Goal: Check status: Check status

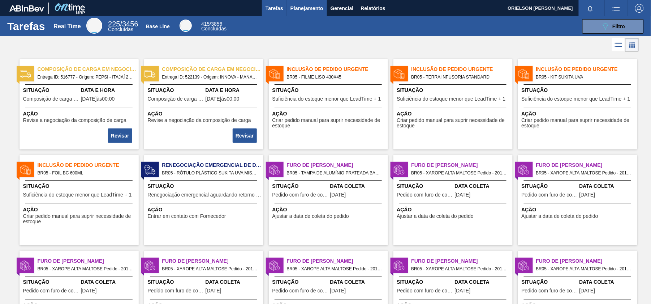
click at [310, 15] on button "Planejamento" at bounding box center [307, 8] width 40 height 16
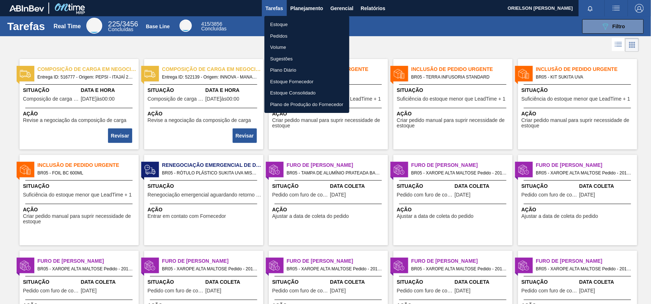
click at [284, 22] on li "Estoque" at bounding box center [306, 25] width 85 height 12
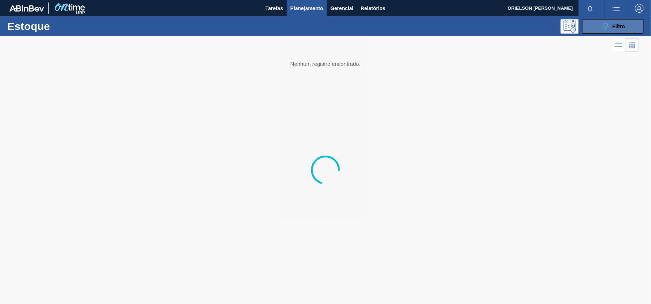
click at [621, 29] on div "089F7B8B-B2A5-4AFE-B5C0-19BA573D28AC Filtro" at bounding box center [613, 26] width 24 height 9
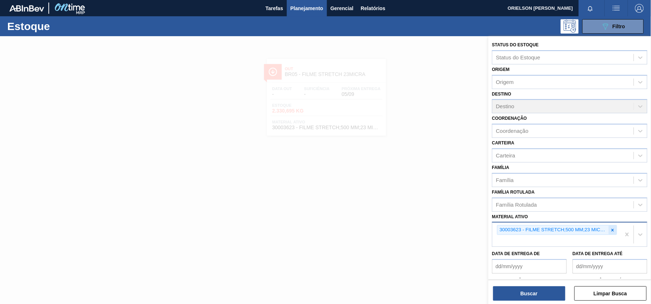
click at [613, 231] on icon at bounding box center [612, 229] width 5 height 5
click at [613, 231] on div "30003623 - FILME STRETCH;500 MM;23 MICRA;;HISTRETCH" at bounding box center [557, 234] width 128 height 24
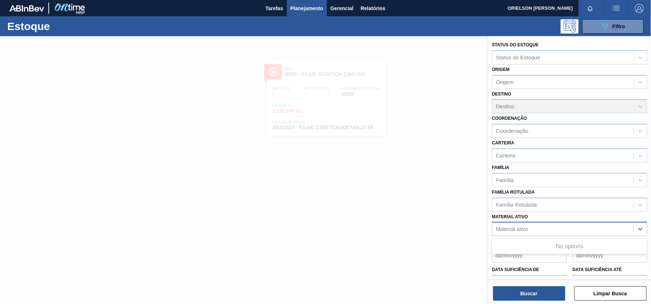
paste ativo "30003513"
type ativo "30003513"
click at [523, 229] on div "30003513" at bounding box center [563, 229] width 141 height 10
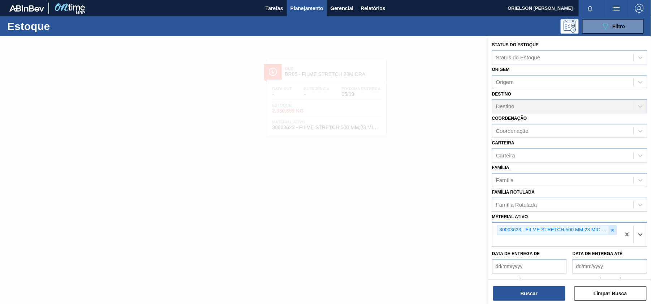
click at [613, 225] on div at bounding box center [613, 229] width 8 height 9
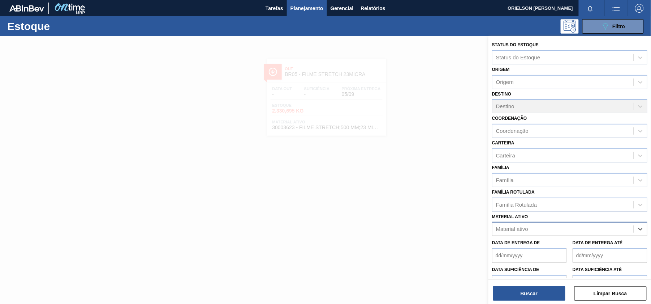
type ativo "C"
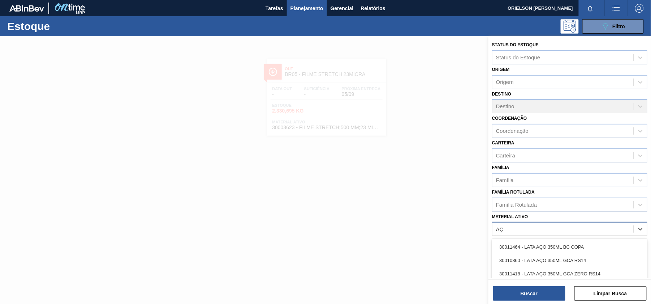
type ativo "A"
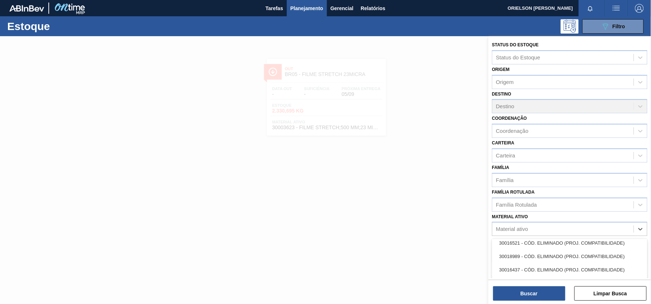
scroll to position [1145, 0]
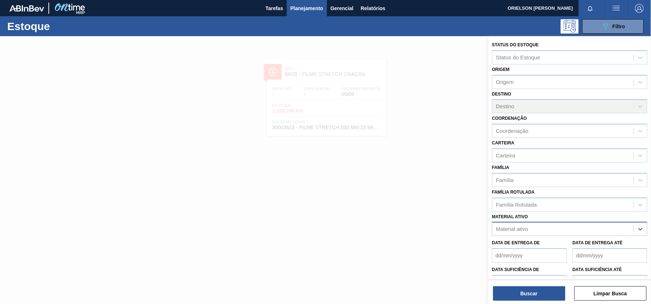
click at [539, 230] on div "Material ativo" at bounding box center [563, 229] width 141 height 10
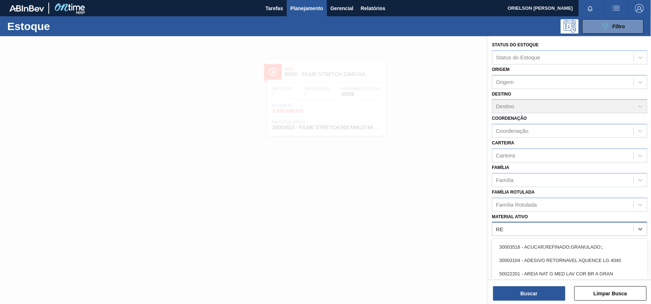
type ativo "REF"
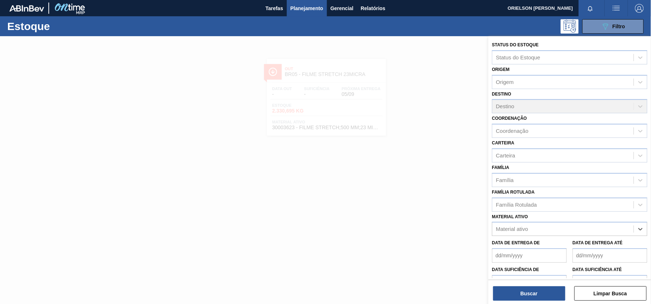
drag, startPoint x: 530, startPoint y: 229, endPoint x: 490, endPoint y: 226, distance: 40.6
click at [490, 226] on div "Status do Estoque Status do Estoque Origem Origem Destino Destino Coordenação C…" at bounding box center [570, 177] width 163 height 283
type ativo "ACUCA"
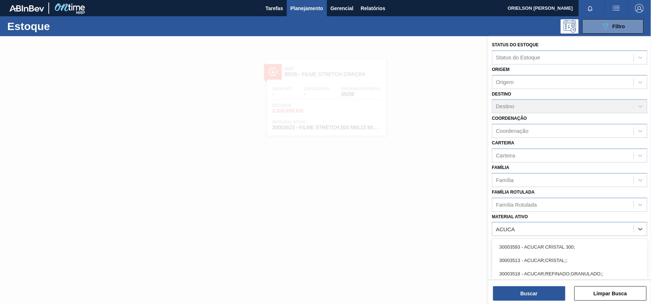
click at [533, 242] on div "30003593 - ACUCAR CRISTAL 300;" at bounding box center [569, 246] width 155 height 13
type ativo "ACUCA"
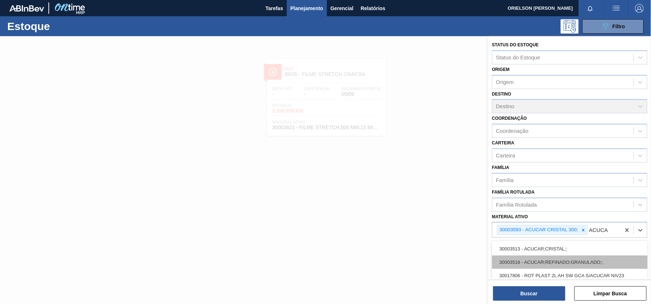
click at [538, 261] on div "30003518 - ACUCAR;REFINADO;GRANULADO;;" at bounding box center [569, 261] width 155 height 13
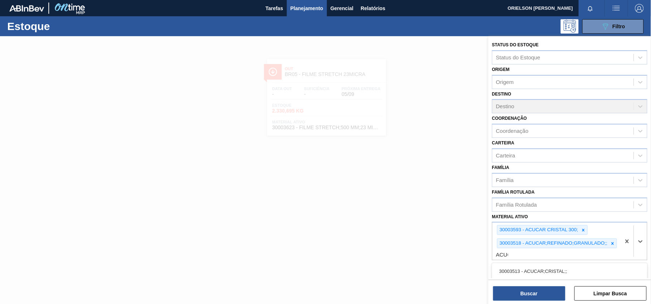
type ativo "ACUCA"
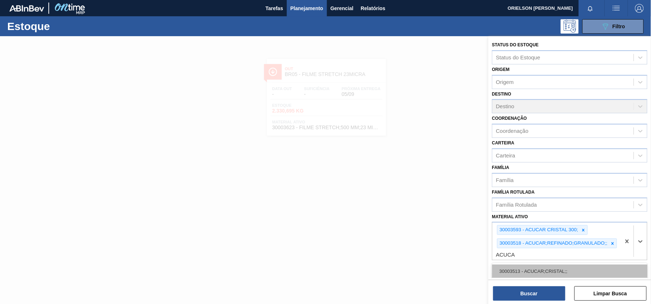
click at [528, 270] on div "30003513 - ACUCAR;CRISTAL;;" at bounding box center [569, 270] width 155 height 13
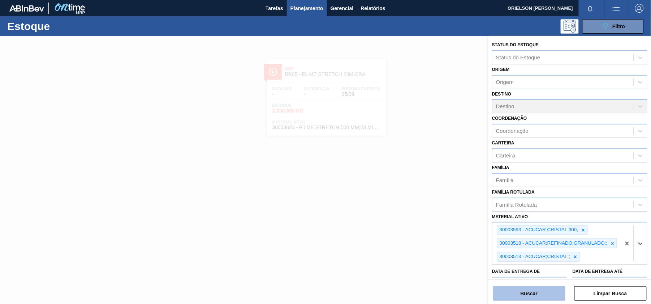
click at [532, 293] on button "Buscar" at bounding box center [529, 293] width 72 height 14
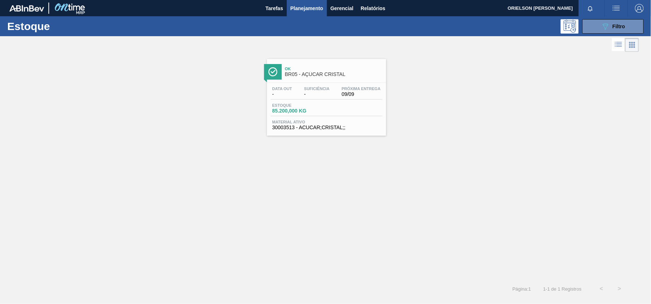
click at [342, 114] on div "Estoque 85.200,000 KG" at bounding box center [327, 109] width 112 height 13
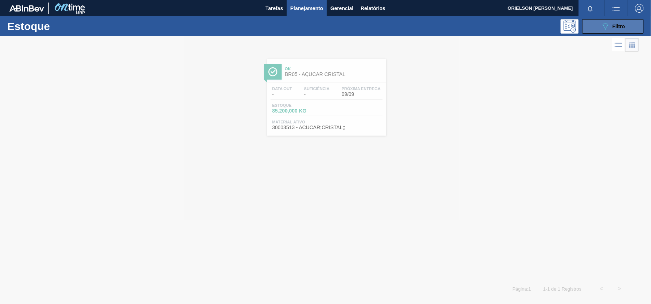
click at [624, 31] on button "089F7B8B-B2A5-4AFE-B5C0-19BA573D28AC Filtro" at bounding box center [612, 26] width 61 height 14
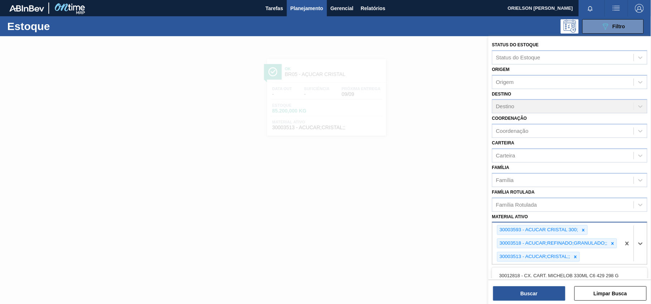
click at [586, 258] on div "30003593 - ACUCAR CRISTAL 300; 30003518 - ACUCAR;REFINADO;GRANULADO;; 30003513 …" at bounding box center [557, 243] width 128 height 42
paste ativo "30002598"
type ativo "30002598"
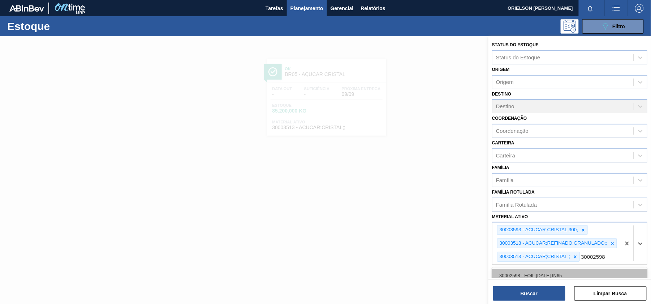
click at [564, 276] on div "30002598 - FOIL [DATE] IN65" at bounding box center [569, 274] width 155 height 13
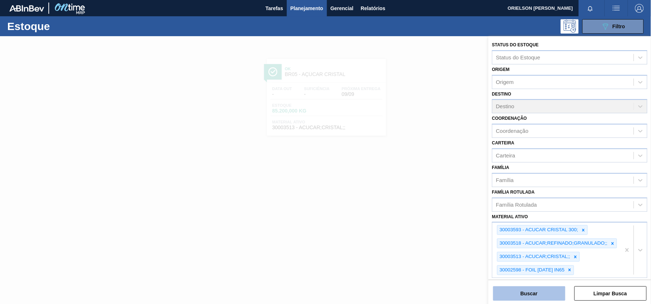
click at [554, 289] on button "Buscar" at bounding box center [529, 293] width 72 height 14
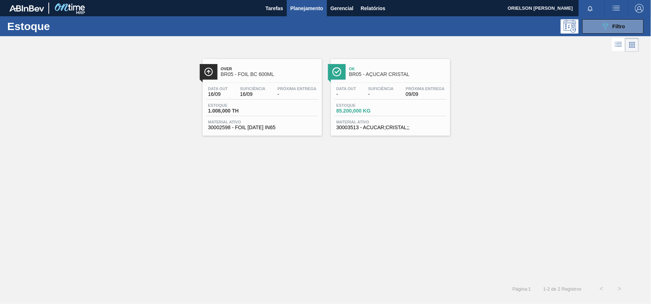
click at [266, 90] on div "Suficiência 16/09" at bounding box center [252, 91] width 29 height 10
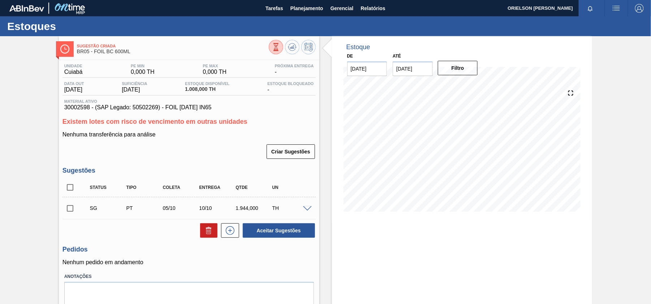
click at [129, 61] on div "Unidade Cuiabá PE MIN 0,000 TH PE MAX 0,000 TH Próxima Entrega - Data out [DATE…" at bounding box center [189, 193] width 261 height 267
click at [130, 88] on span "[DATE]" at bounding box center [134, 89] width 25 height 7
click at [75, 108] on span "30002598 - (SAP Legado: 50502269) - FOIL [DATE] IN65" at bounding box center [189, 107] width 250 height 7
click at [304, 209] on span at bounding box center [307, 208] width 9 height 5
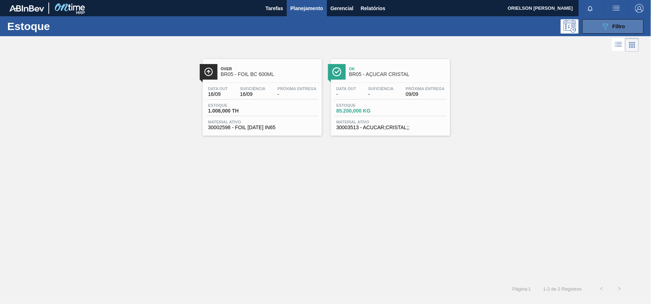
click at [605, 25] on icon "089F7B8B-B2A5-4AFE-B5C0-19BA573D28AC" at bounding box center [605, 26] width 9 height 9
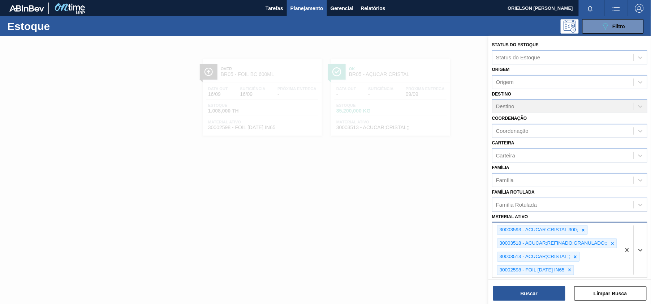
click at [586, 271] on div "30003593 - ACUCAR CRISTAL 300; 30003518 - ACUCAR;REFINADO;GRANULADO;; 30003513 …" at bounding box center [557, 249] width 128 height 55
paste ativo "30003615"
type ativo "30003615"
click at [552, 295] on button "Buscar" at bounding box center [529, 293] width 72 height 14
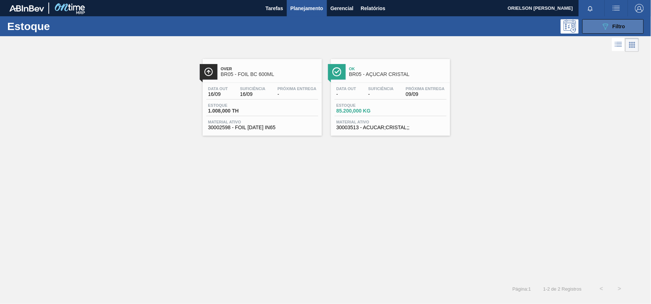
click at [595, 26] on button "089F7B8B-B2A5-4AFE-B5C0-19BA573D28AC Filtro" at bounding box center [612, 26] width 61 height 14
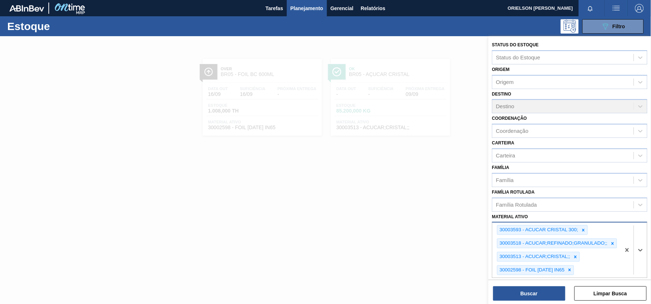
click at [622, 274] on div at bounding box center [634, 249] width 26 height 55
paste ativo "30003615"
type ativo "30003615"
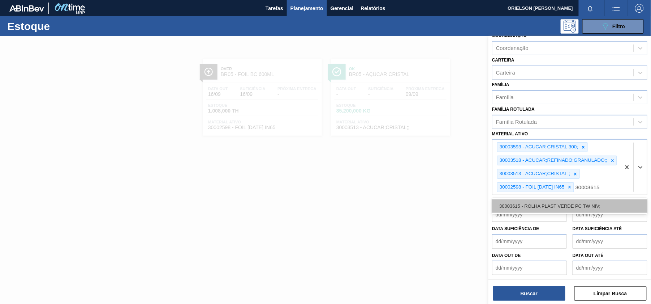
click at [588, 208] on div "30003615 - ROLHA PLAST VERDE PC TW NIV;" at bounding box center [569, 205] width 155 height 13
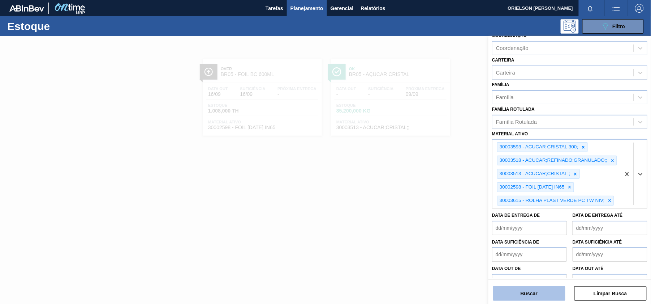
click at [546, 295] on button "Buscar" at bounding box center [529, 293] width 72 height 14
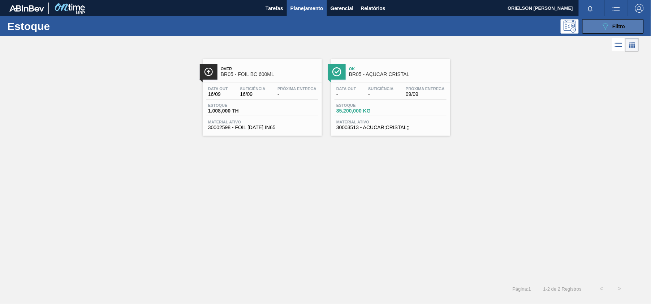
click at [628, 26] on button "089F7B8B-B2A5-4AFE-B5C0-19BA573D28AC Filtro" at bounding box center [612, 26] width 61 height 14
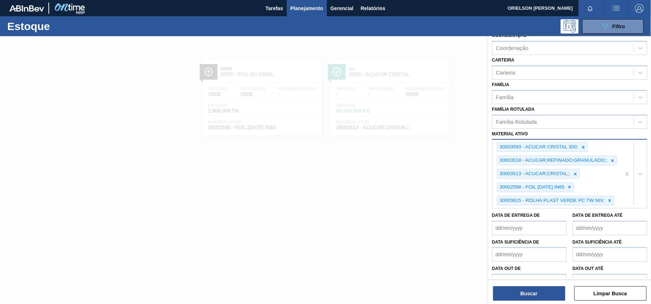
click at [626, 159] on div at bounding box center [634, 173] width 26 height 68
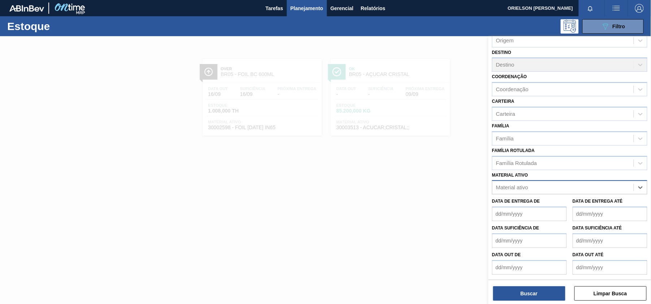
scroll to position [40, 0]
click at [554, 180] on div "Material ativo Select is focused ,type to refine list, press Down to open the m…" at bounding box center [569, 183] width 155 height 25
click at [549, 187] on div "Material ativo" at bounding box center [563, 188] width 141 height 10
click at [530, 188] on div "Material ativo" at bounding box center [563, 188] width 141 height 10
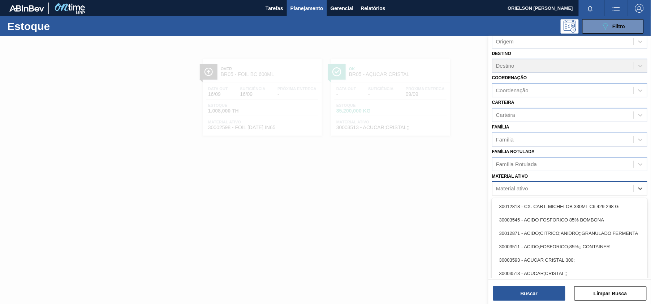
paste ativo "ROLHA PLAST VERDE PC TW NIV"
type ativo "ROLHA PLAST VERDE PC TW NIV"
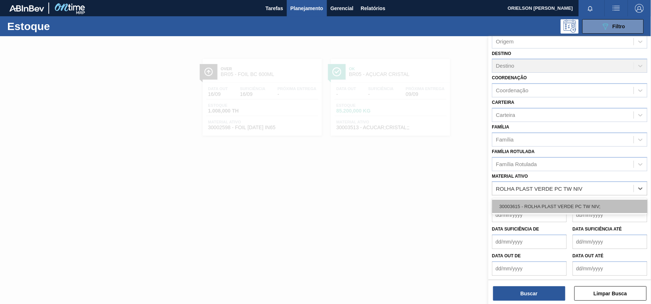
click at [541, 205] on div "30003615 - ROLHA PLAST VERDE PC TW NIV;" at bounding box center [569, 205] width 155 height 13
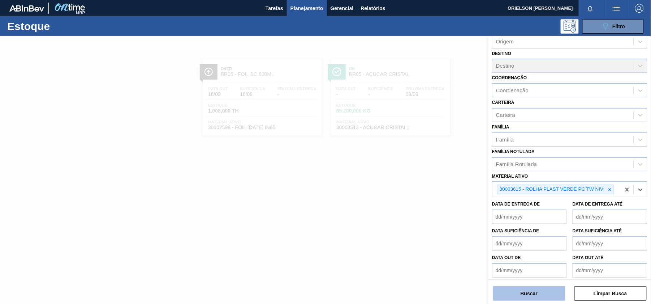
click at [535, 294] on button "Buscar" at bounding box center [529, 293] width 72 height 14
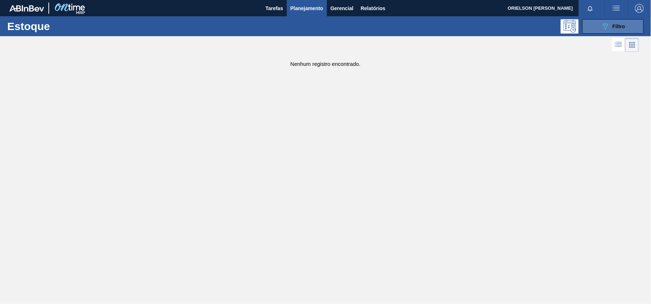
click at [612, 25] on div "089F7B8B-B2A5-4AFE-B5C0-19BA573D28AC Filtro" at bounding box center [613, 26] width 24 height 9
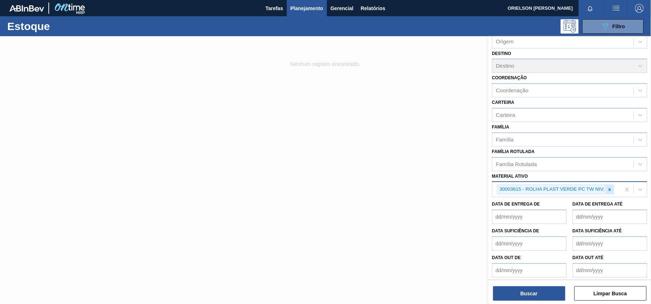
click at [612, 187] on icon at bounding box center [609, 189] width 5 height 5
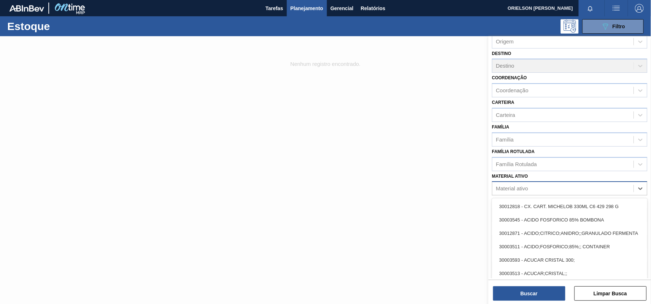
click at [525, 187] on div "Material ativo" at bounding box center [512, 188] width 32 height 6
paste ativo "30003615"
type ativo "30003615"
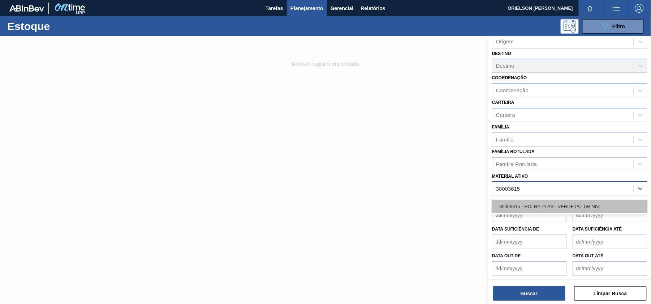
click at [529, 208] on div "30003615 - ROLHA PLAST VERDE PC TW NIV;" at bounding box center [569, 205] width 155 height 13
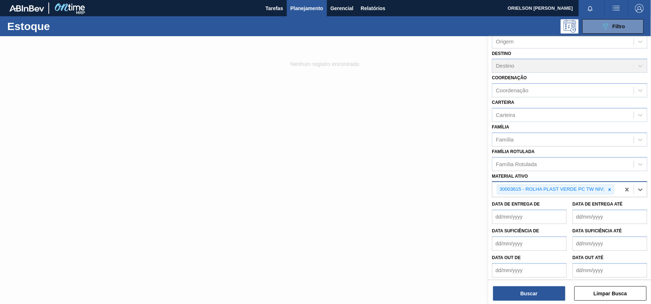
click at [537, 301] on div "Status do Estoque Status do Estoque Origem Origem Destino Destino Coordenação C…" at bounding box center [570, 170] width 163 height 269
click at [535, 295] on button "Buscar" at bounding box center [529, 293] width 72 height 14
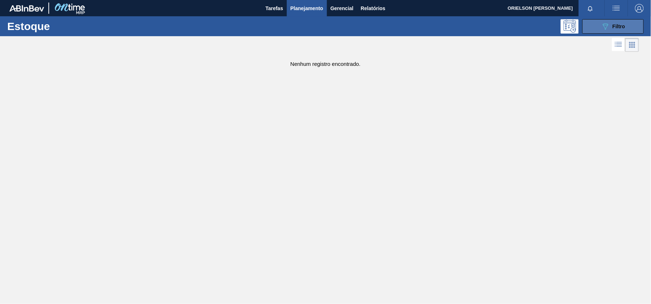
click at [607, 28] on icon "089F7B8B-B2A5-4AFE-B5C0-19BA573D28AC" at bounding box center [605, 26] width 9 height 9
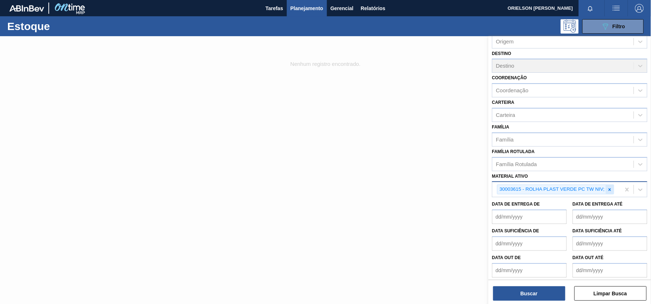
click at [609, 188] on icon at bounding box center [609, 189] width 5 height 5
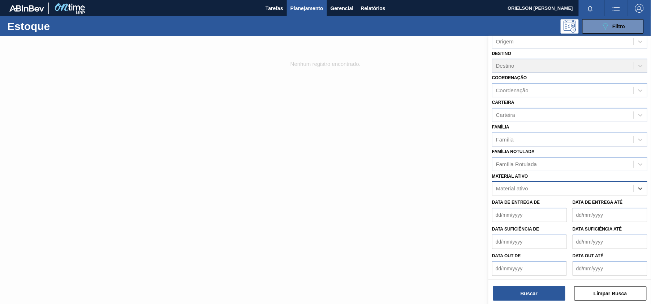
click at [607, 191] on div "Material ativo" at bounding box center [563, 188] width 141 height 10
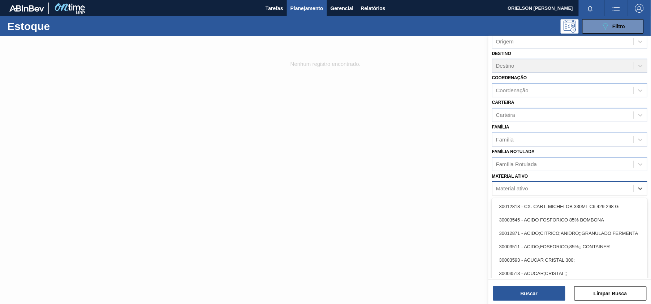
paste ativo "ROLHA PLAST VERDE PC TW NIV"
type ativo "ROLHA PLAST VERDE PC TW NIV"
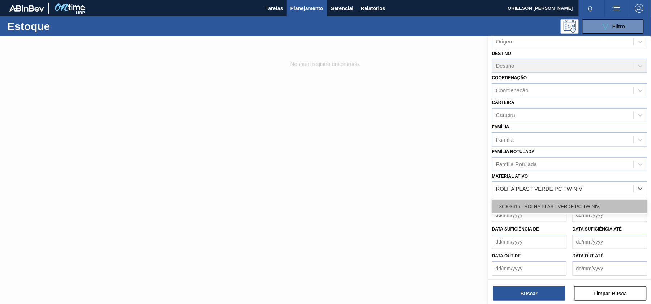
click at [597, 207] on div "30003615 - ROLHA PLAST VERDE PC TW NIV;" at bounding box center [569, 205] width 155 height 13
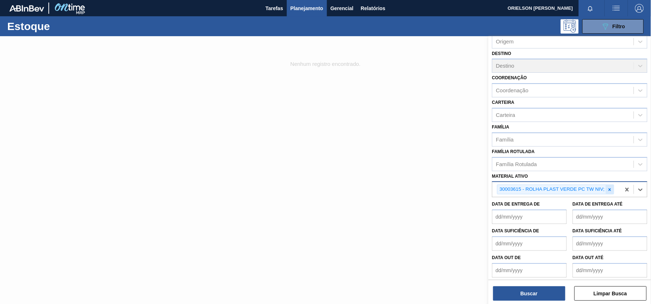
click at [609, 190] on icon at bounding box center [609, 189] width 5 height 5
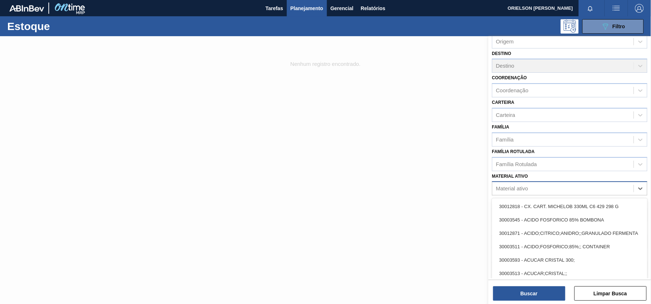
click at [590, 189] on div "Material ativo" at bounding box center [563, 188] width 141 height 10
paste ativo "ROLHA PLAST VERDE PC TW NIV"
type ativo "ROLHA PLAST VERDE PC TW NIV"
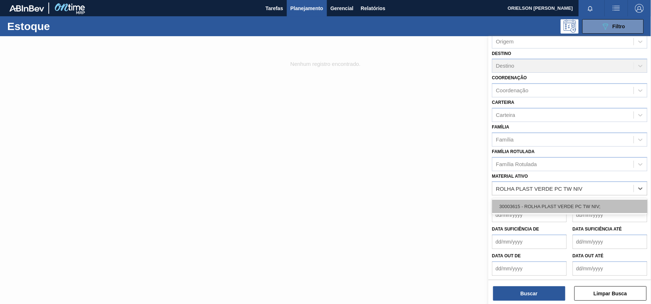
click at [549, 206] on div "30003615 - ROLHA PLAST VERDE PC TW NIV;" at bounding box center [569, 205] width 155 height 13
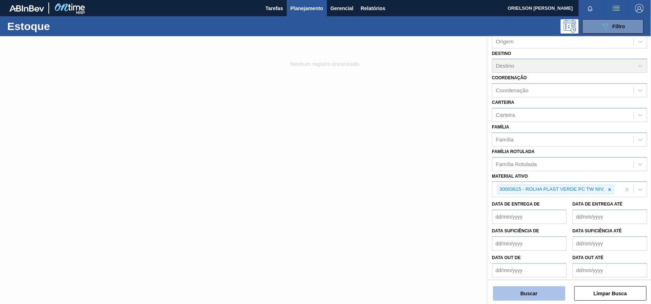
click at [533, 295] on button "Buscar" at bounding box center [529, 293] width 72 height 14
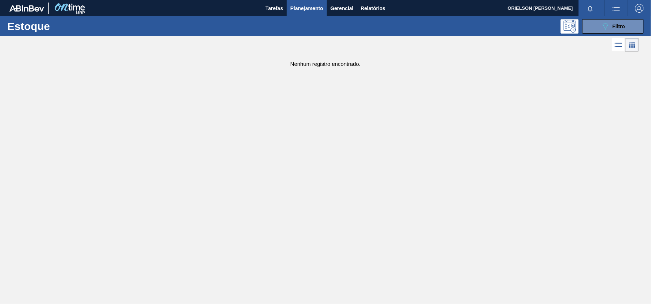
click at [596, 35] on div "Estoque 089F7B8B-B2A5-4AFE-B5C0-19BA573D28AC Filtro" at bounding box center [325, 26] width 651 height 20
click at [598, 28] on button "089F7B8B-B2A5-4AFE-B5C0-19BA573D28AC Filtro" at bounding box center [612, 26] width 61 height 14
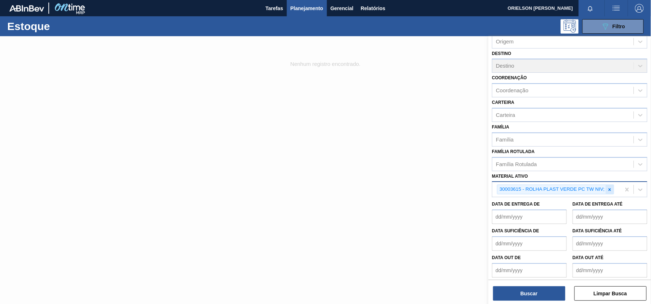
click at [613, 189] on div at bounding box center [610, 189] width 8 height 9
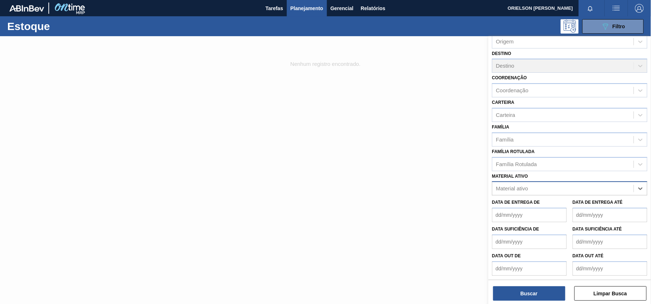
click at [611, 189] on div "Material ativo" at bounding box center [563, 188] width 141 height 10
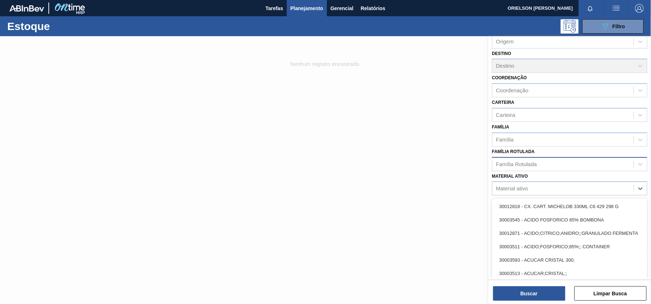
click at [558, 166] on div "Família Rotulada" at bounding box center [563, 164] width 141 height 10
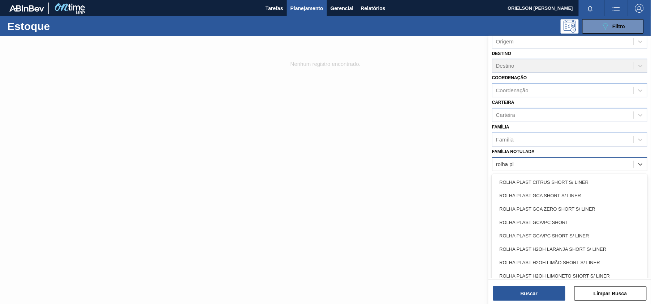
type Rotulada "rolha pla"
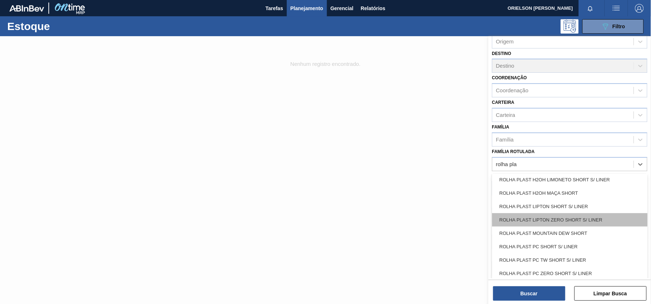
scroll to position [162, 0]
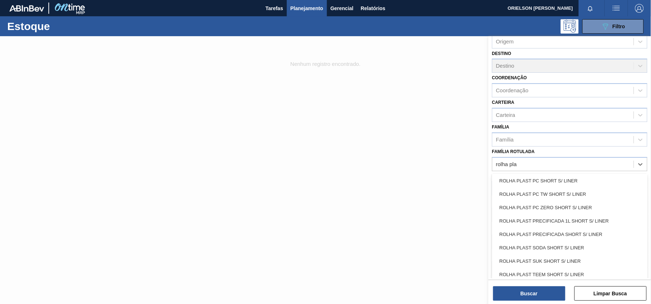
click at [564, 197] on div "ROLHA PLAST PC TW SHORT S/ LINER" at bounding box center [569, 193] width 155 height 13
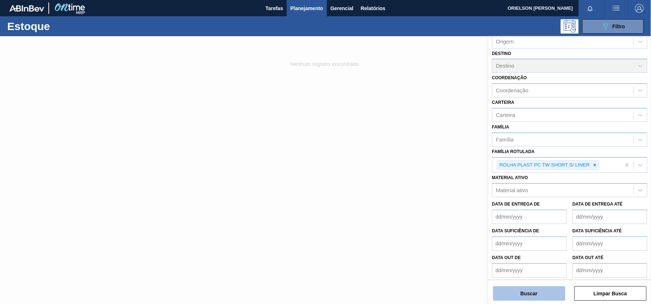
click at [552, 293] on button "Buscar" at bounding box center [529, 293] width 72 height 14
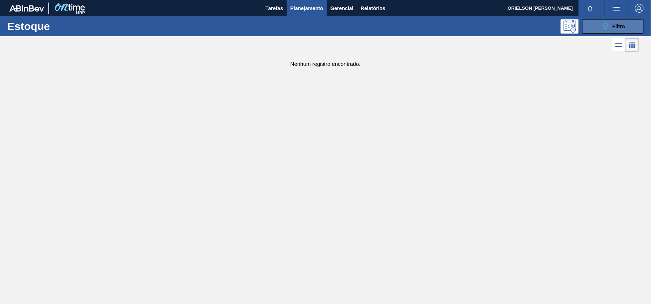
click at [594, 30] on button "089F7B8B-B2A5-4AFE-B5C0-19BA573D28AC Filtro" at bounding box center [612, 26] width 61 height 14
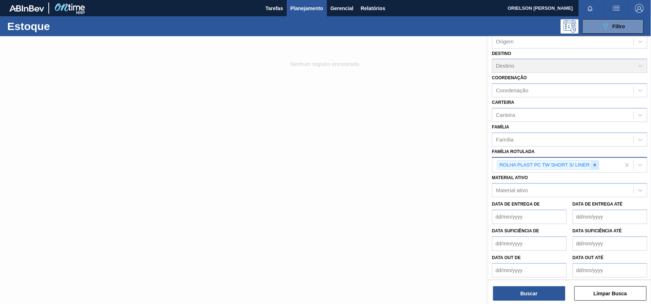
click at [592, 162] on div at bounding box center [595, 164] width 8 height 9
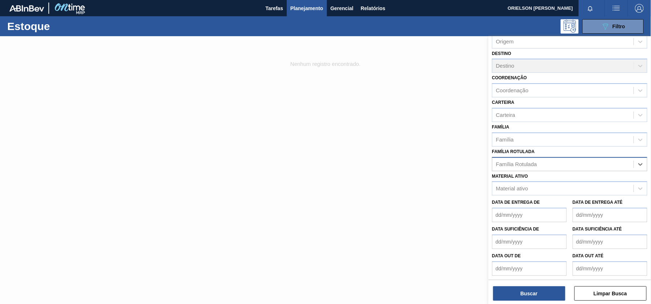
paste Rotulada "FILME CONT LISO 800X60 MICRAS"
type Rotulada "FILME CONT LISO 800X60 MICRAS"
drag, startPoint x: 592, startPoint y: 162, endPoint x: 555, endPoint y: 159, distance: 37.0
click at [555, 159] on div "Família Rotulada" at bounding box center [563, 164] width 141 height 10
click at [545, 186] on div "Material ativo" at bounding box center [563, 188] width 141 height 10
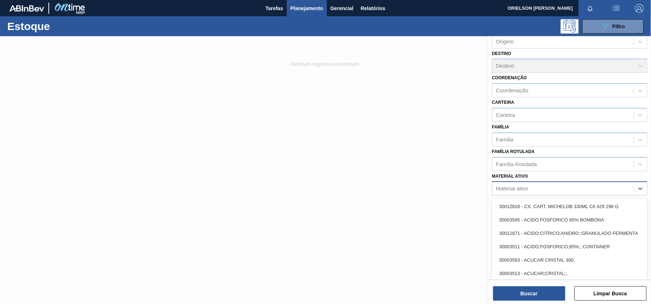
paste ativo "FILME CONT LISO 800X60 MICRAS"
type ativo "FILME CONT LISO 800X60 MICRAS"
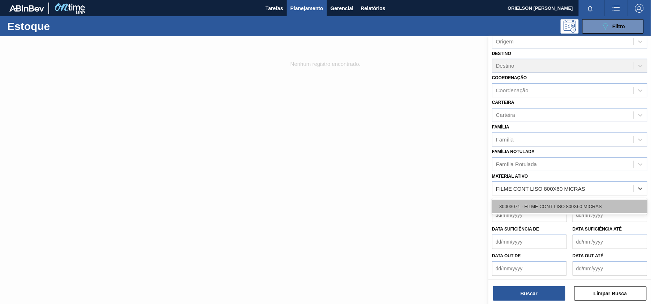
click at [550, 199] on div "30003071 - FILME CONT LISO 800X60 MICRAS" at bounding box center [569, 205] width 155 height 13
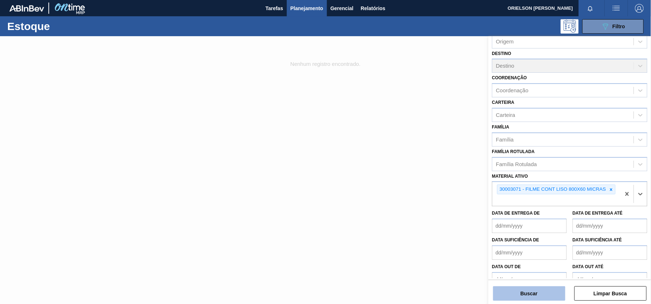
click at [551, 289] on button "Buscar" at bounding box center [529, 293] width 72 height 14
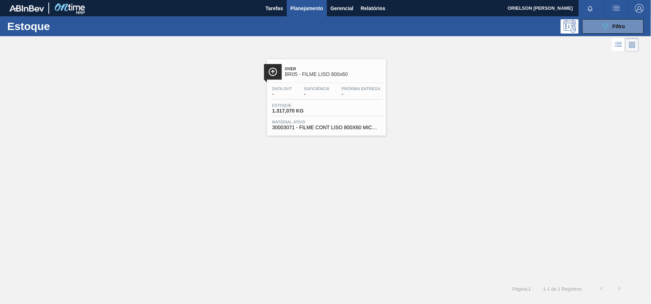
click at [313, 109] on span "1.317,070 KG" at bounding box center [297, 110] width 51 height 5
